Goal: Find specific page/section: Find specific page/section

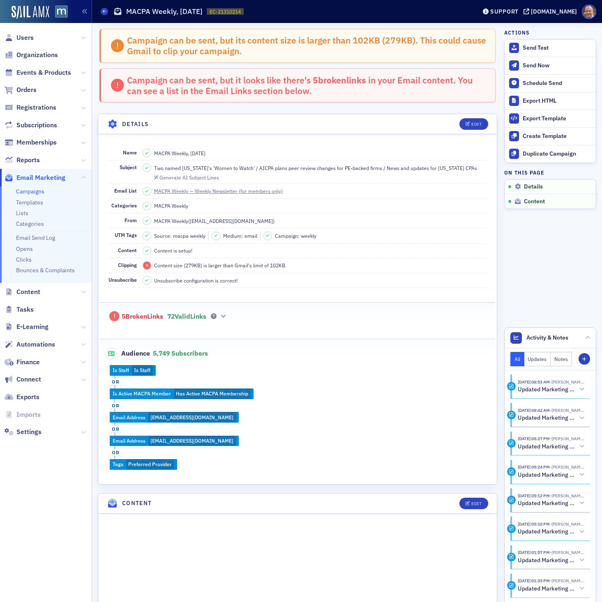
scroll to position [418, 0]
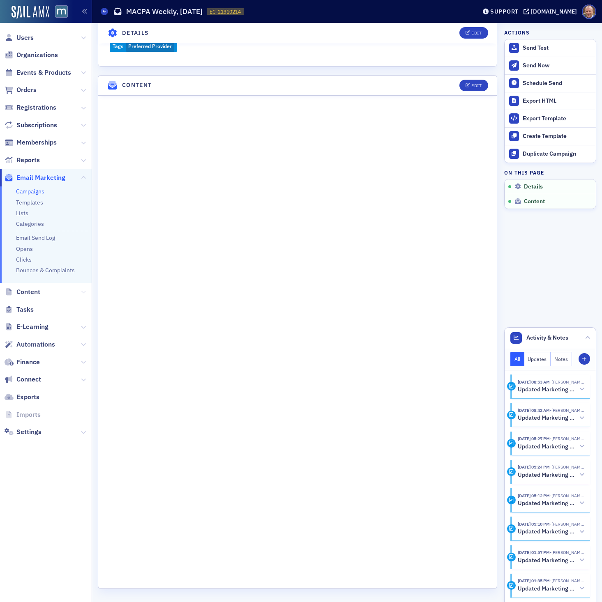
click at [83, 292] on icon at bounding box center [83, 292] width 5 height 5
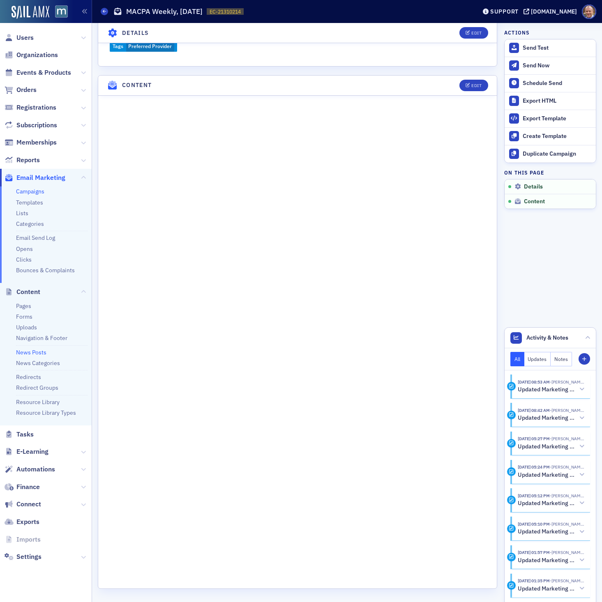
click at [35, 352] on link "News Posts" at bounding box center [31, 352] width 30 height 7
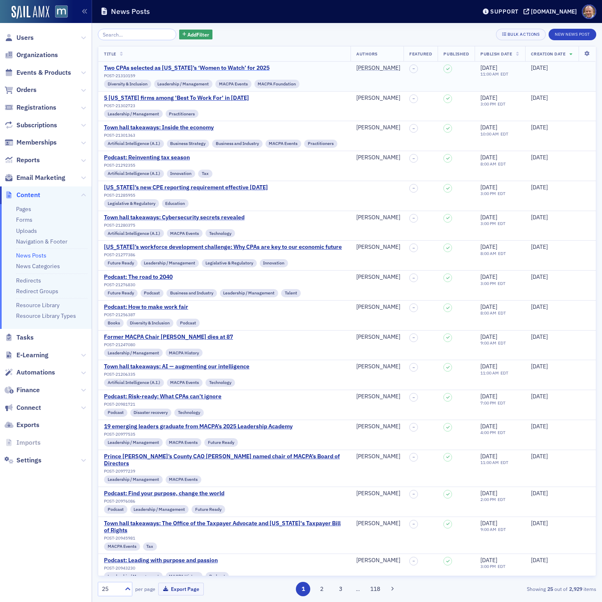
click at [244, 67] on div "Two CPAs selected as [US_STATE]’s ‘Women to Watch’ for 2025" at bounding box center [202, 67] width 196 height 7
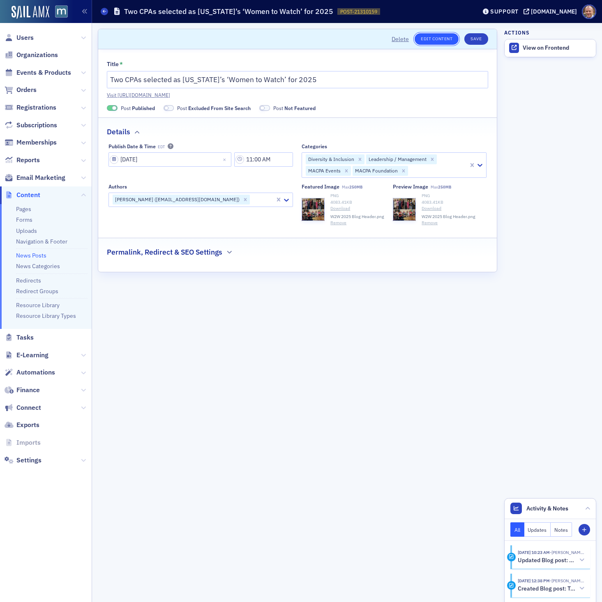
click at [435, 37] on link "Edit Content" at bounding box center [436, 39] width 44 height 12
